Goal: Task Accomplishment & Management: Use online tool/utility

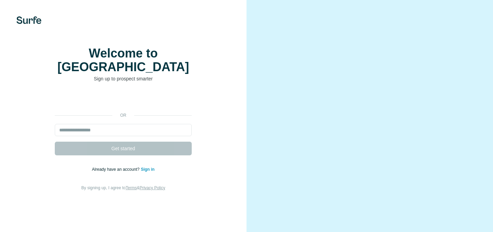
click at [115, 136] on input "email" at bounding box center [123, 130] width 137 height 12
click at [154, 172] on link "Sign in" at bounding box center [148, 169] width 14 height 5
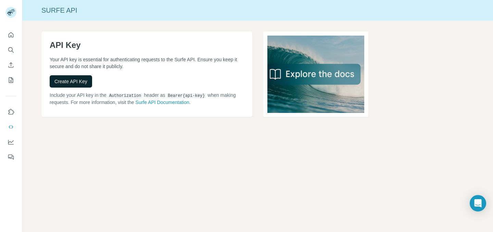
click at [69, 84] on span "Create API Key" at bounding box center [70, 81] width 33 height 7
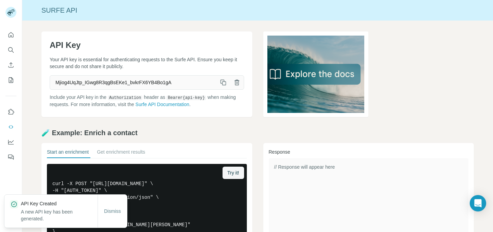
click at [222, 82] on icon "button" at bounding box center [224, 83] width 4 height 4
